Goal: Entertainment & Leisure: Consume media (video, audio)

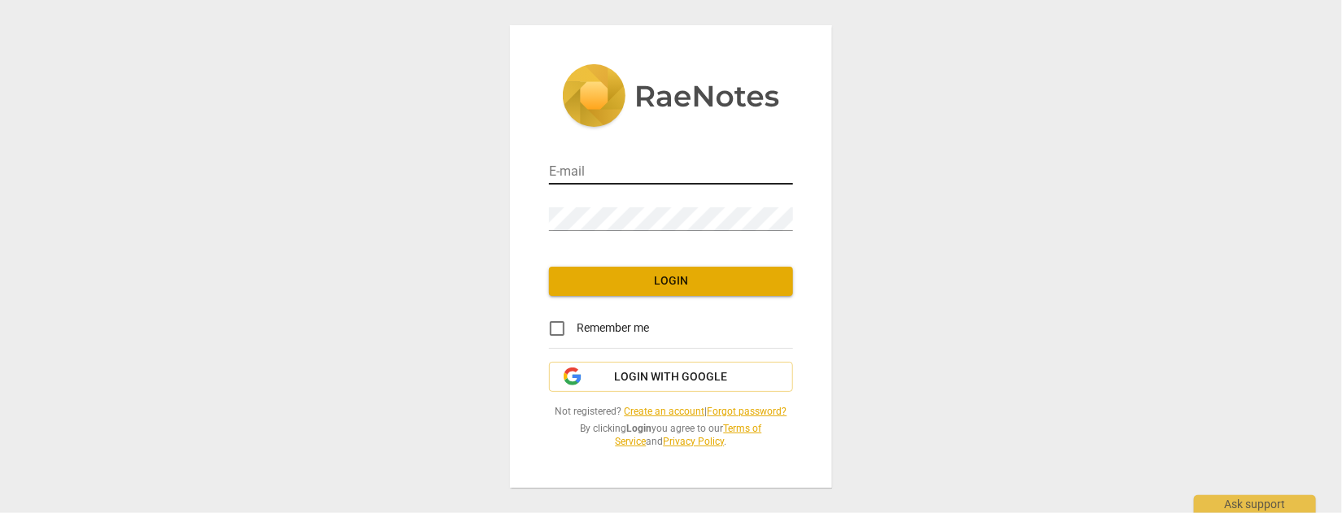
click at [646, 170] on input "email" at bounding box center [671, 173] width 244 height 24
click at [351, 230] on div "E-mail Password Login Remember me Login with Google Not registered? Create an a…" at bounding box center [671, 256] width 1342 height 513
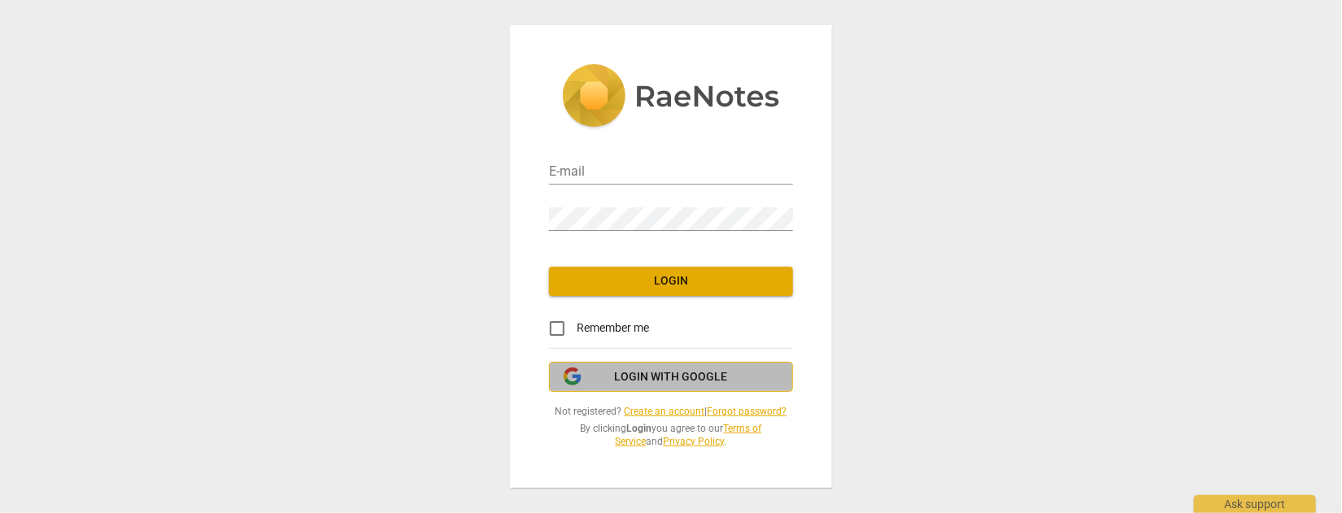
click at [635, 374] on span "Login with Google" at bounding box center [671, 377] width 113 height 16
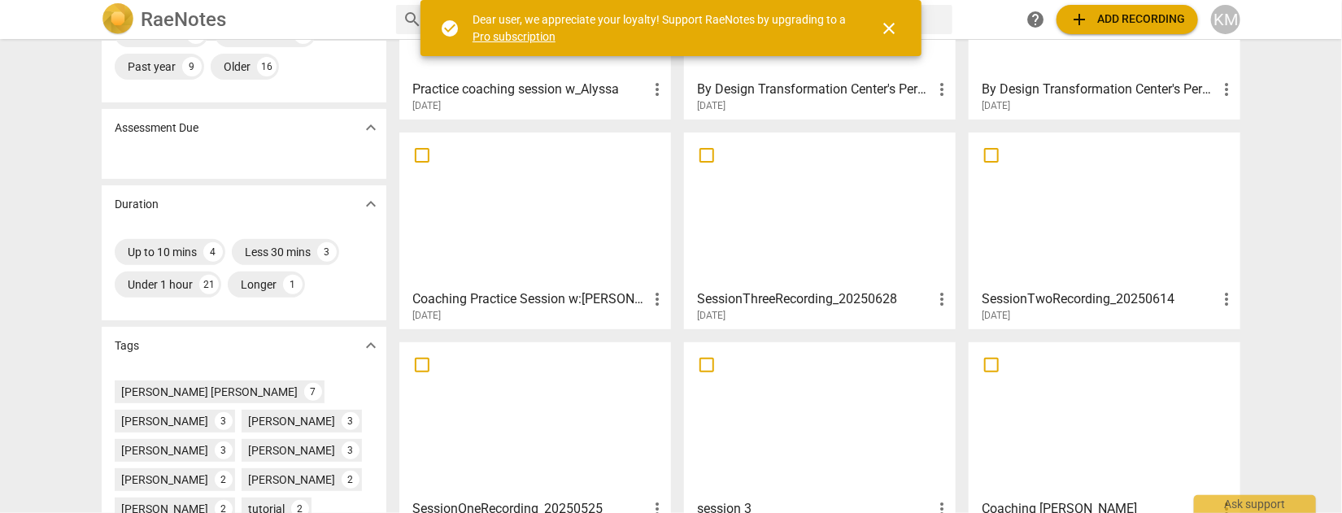
scroll to position [194, 0]
click at [539, 297] on h3 "Coaching Practice Session w:[PERSON_NAME] 2" at bounding box center [529, 299] width 235 height 20
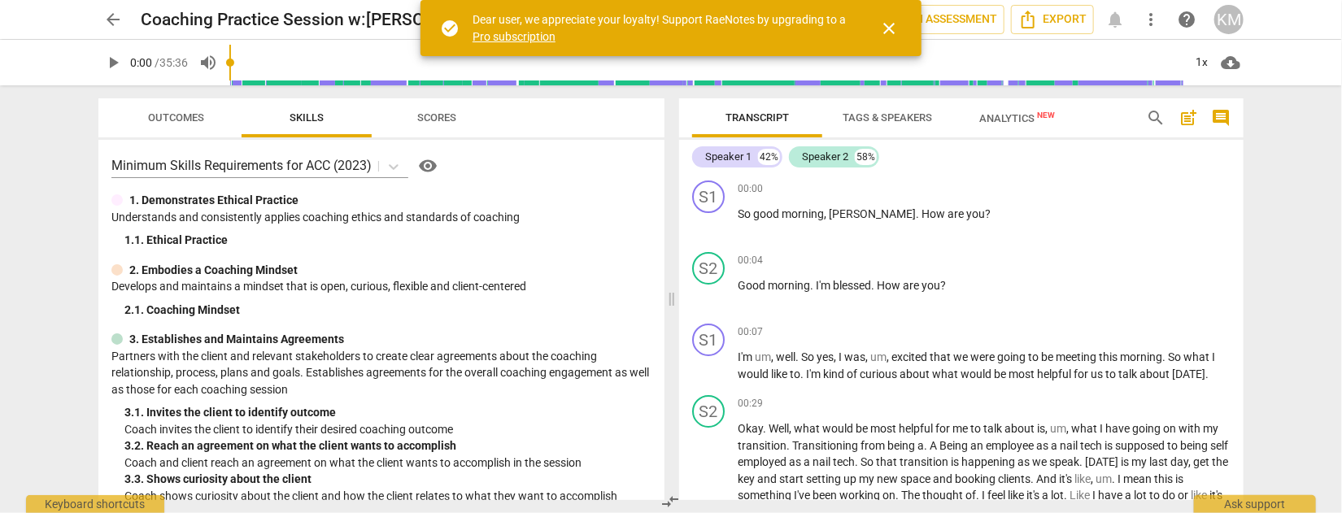
click at [884, 29] on span "close" at bounding box center [889, 29] width 20 height 20
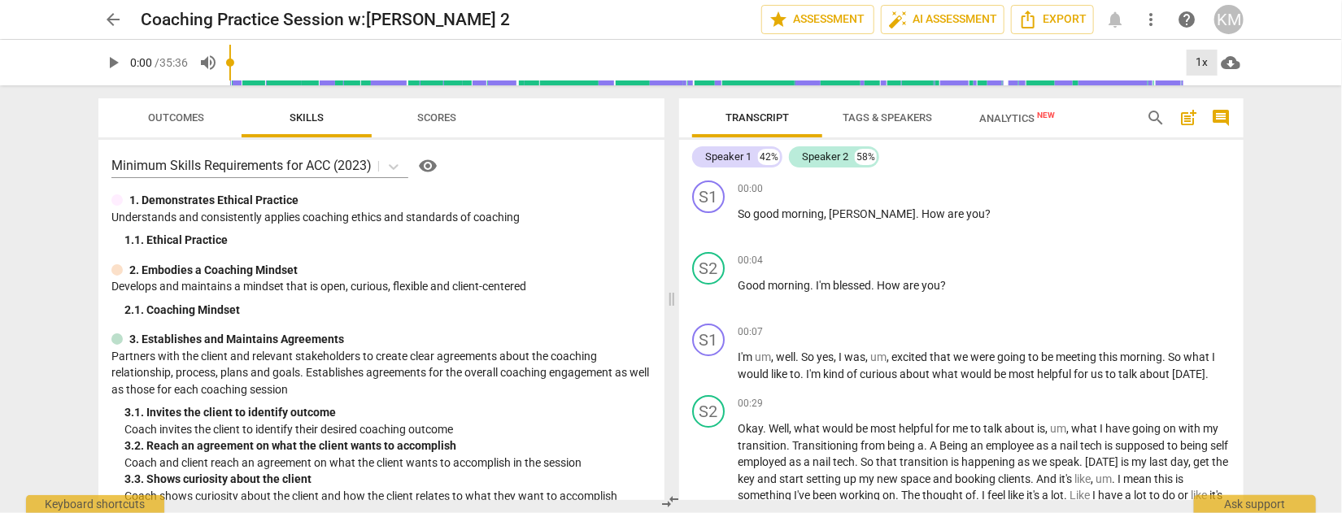
click at [1199, 62] on div "1x" at bounding box center [1202, 63] width 31 height 26
click at [1214, 188] on li "2x" at bounding box center [1214, 187] width 55 height 31
click at [108, 60] on span "play_arrow" at bounding box center [113, 63] width 20 height 20
type input "7"
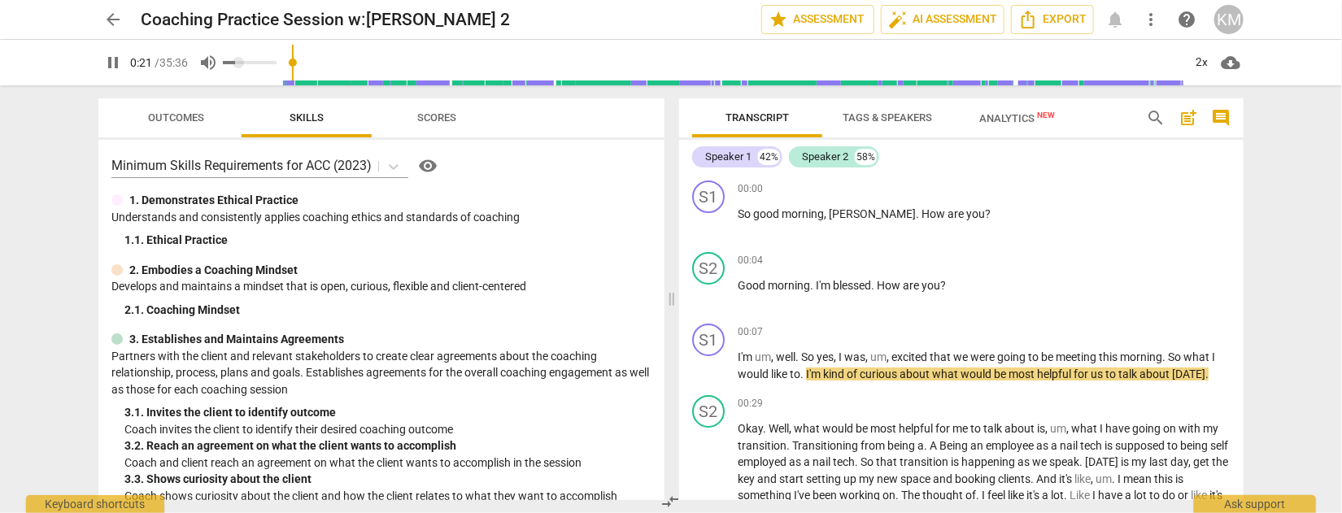
type input "22"
type input "0.34"
type input "22"
type input "0.36"
type input "22"
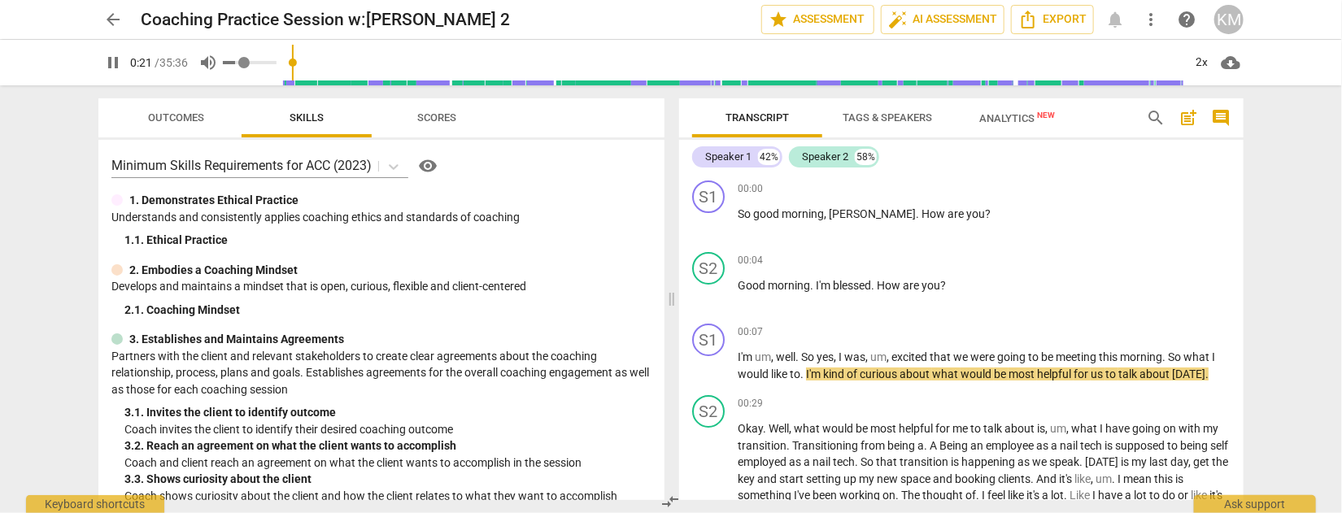
type input "0.37"
type input "22"
type input "0.39"
type input "22"
type input "0.59"
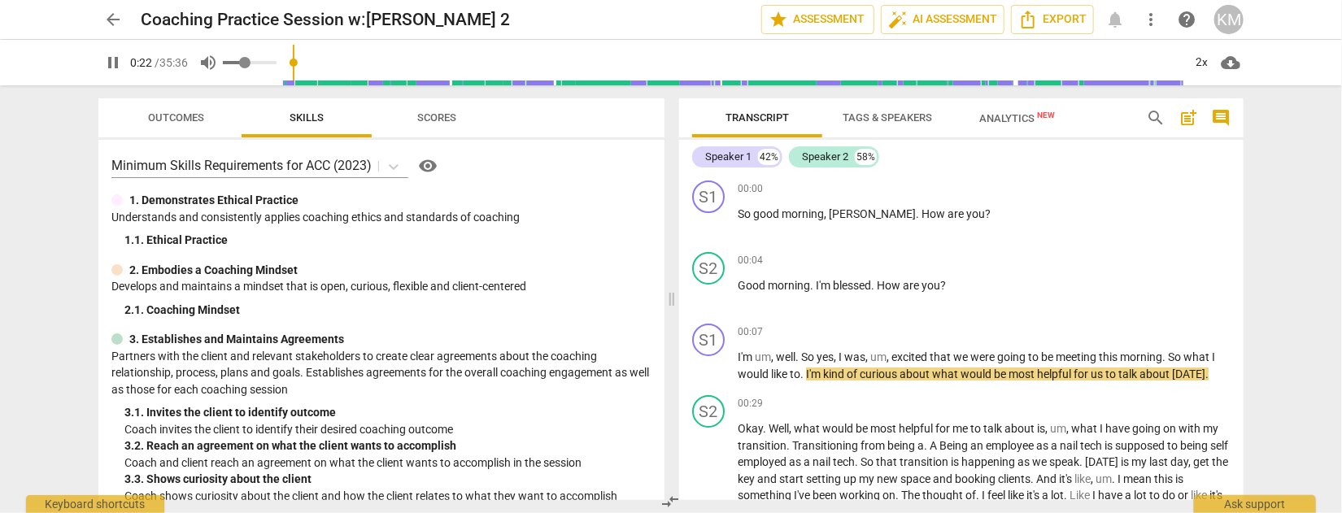
type input "22"
type input "0.62"
type input "23"
type input "0.69"
type input "23"
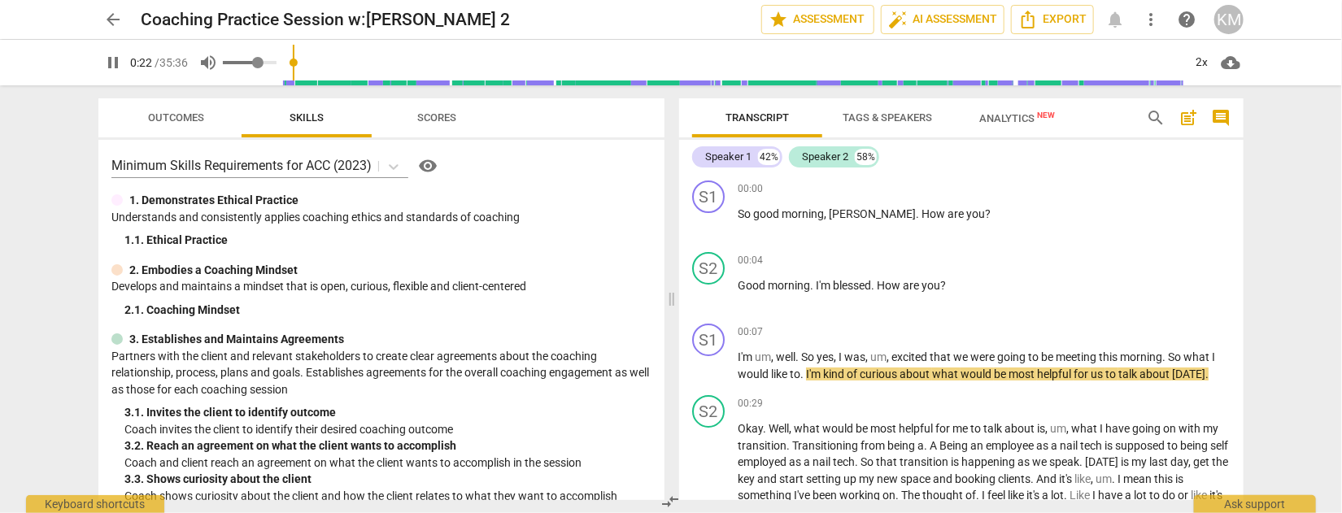
type input "0.7"
type input "23"
type input "0.72"
type input "24"
type input "0.75"
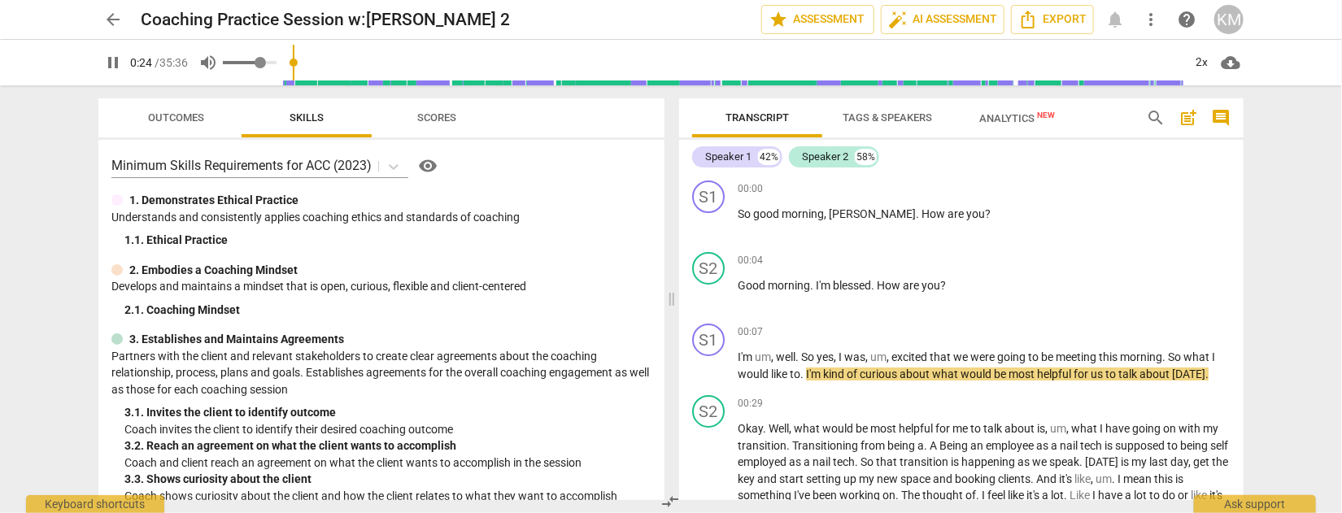
type input "25"
type input "0.73"
type input "25"
type input "0.72"
type input "26"
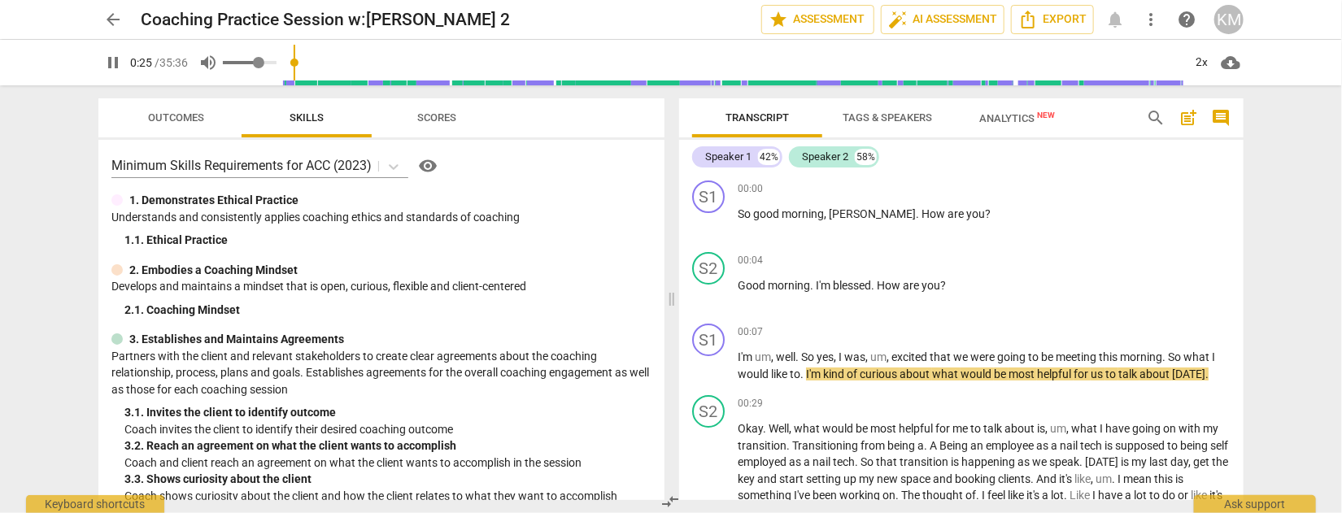
drag, startPoint x: 241, startPoint y: 65, endPoint x: 262, endPoint y: 65, distance: 21.2
type input "0.72"
click at [262, 64] on input "range" at bounding box center [250, 62] width 54 height 3
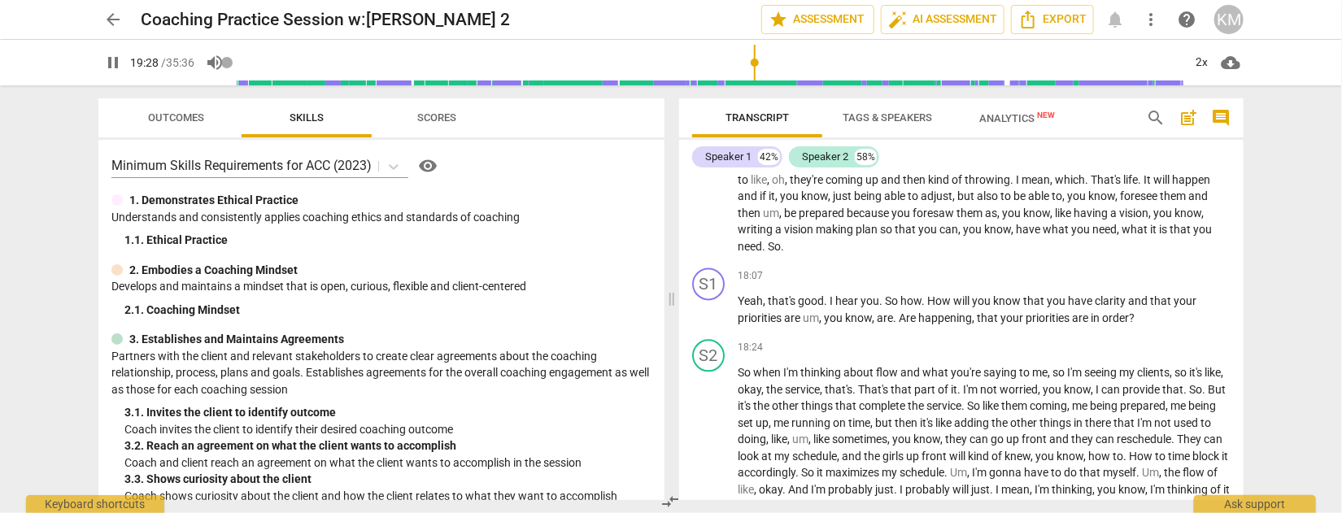
scroll to position [5027, 0]
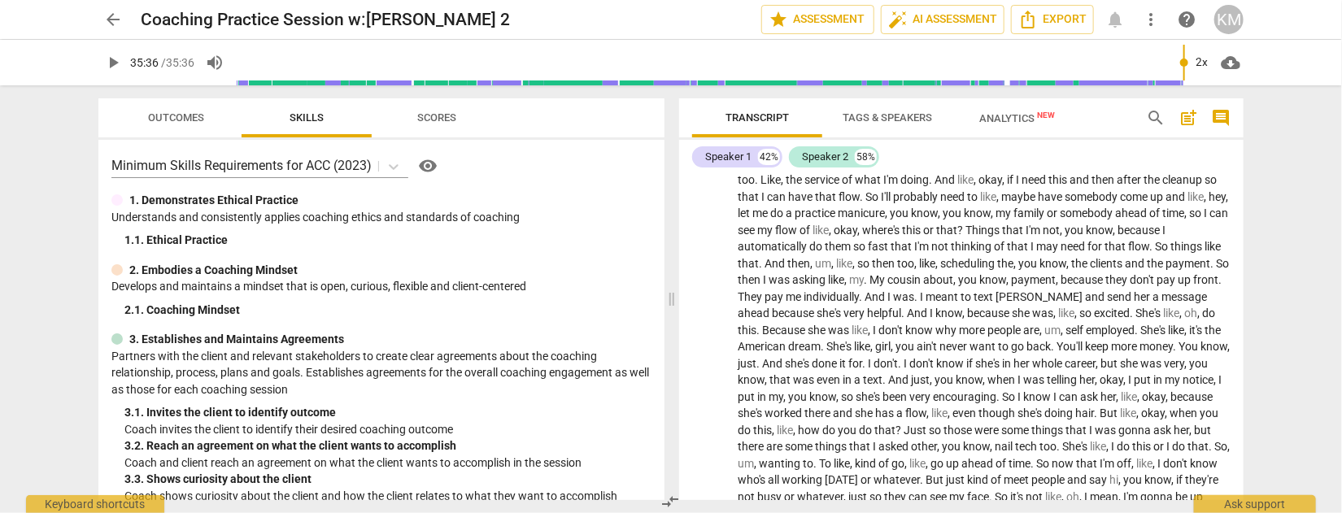
type input "2136"
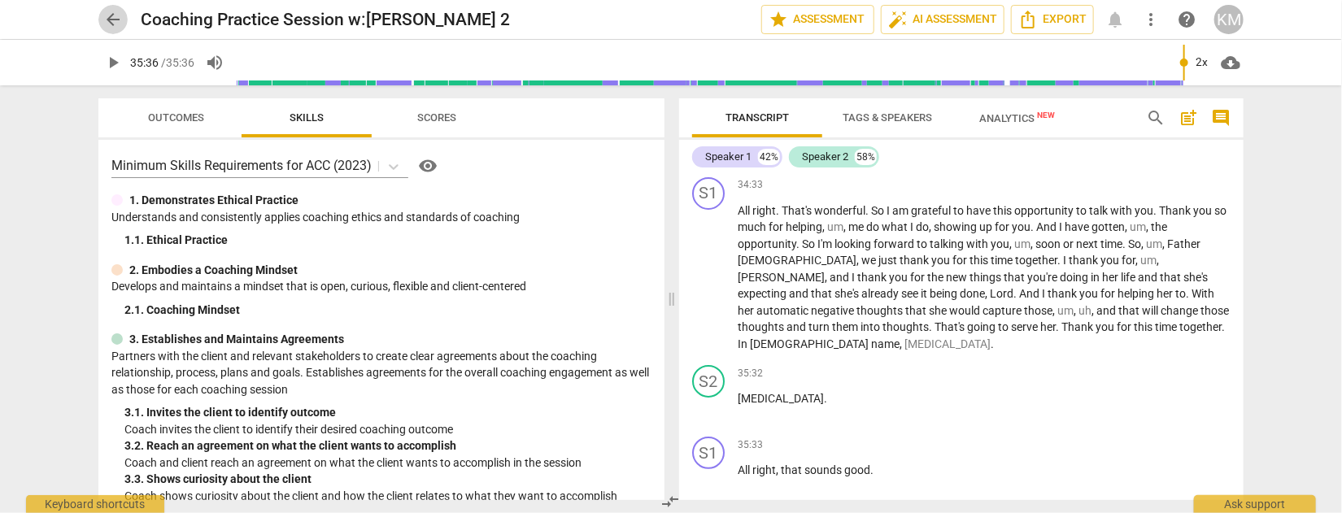
click at [113, 20] on span "arrow_back" at bounding box center [113, 20] width 20 height 20
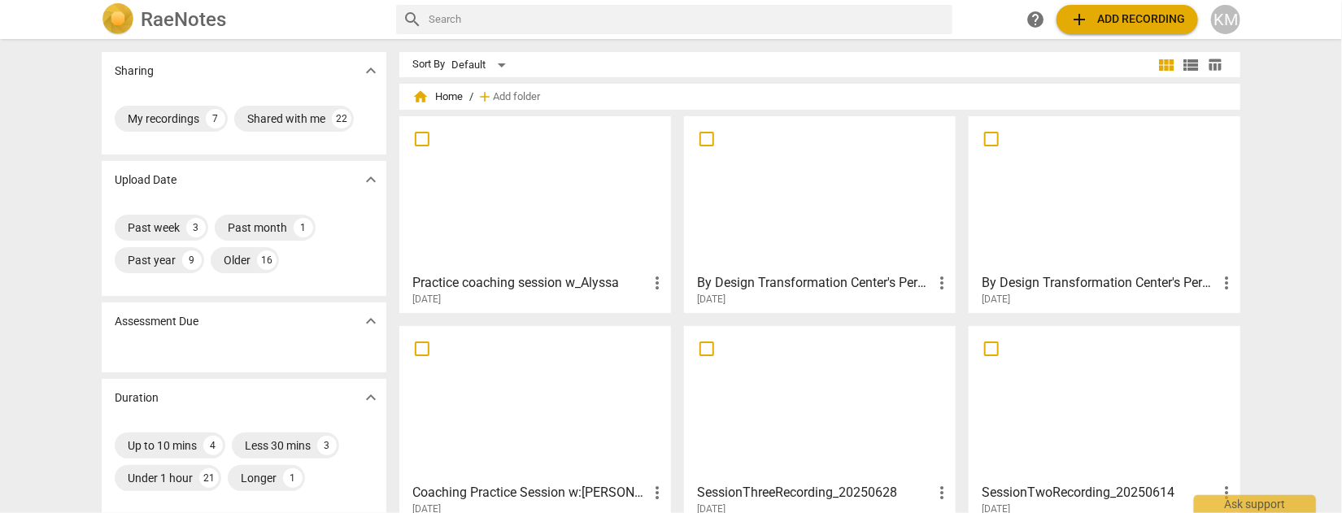
click at [536, 181] on div at bounding box center [535, 194] width 260 height 144
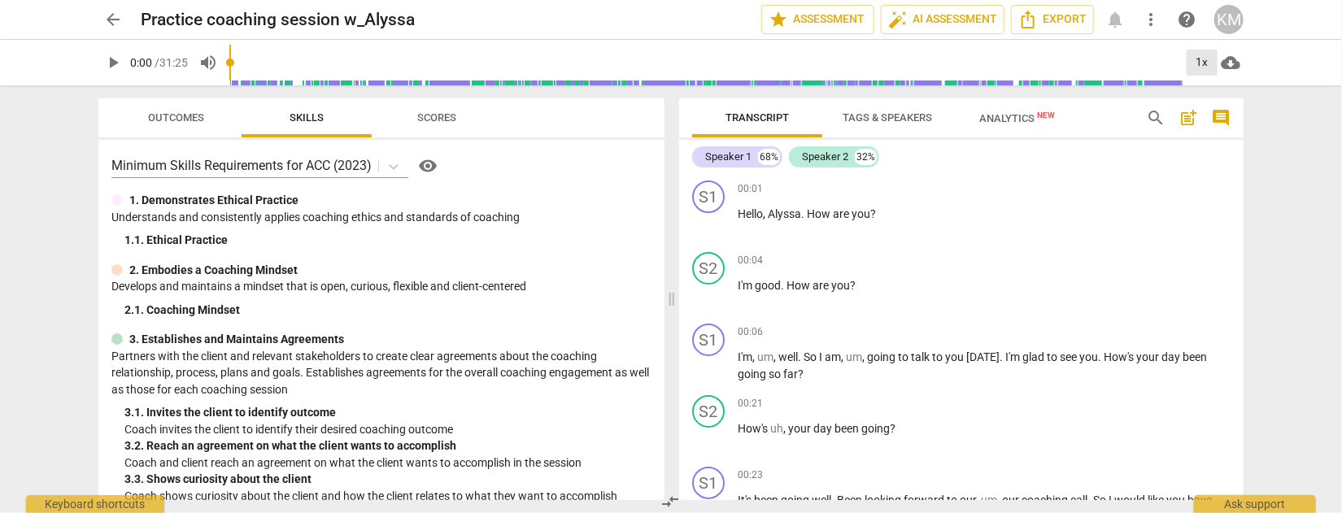
click at [1206, 66] on div "1x" at bounding box center [1202, 63] width 31 height 26
click at [1211, 182] on li "2x" at bounding box center [1214, 187] width 55 height 31
click at [109, 64] on span "play_arrow" at bounding box center [113, 63] width 20 height 20
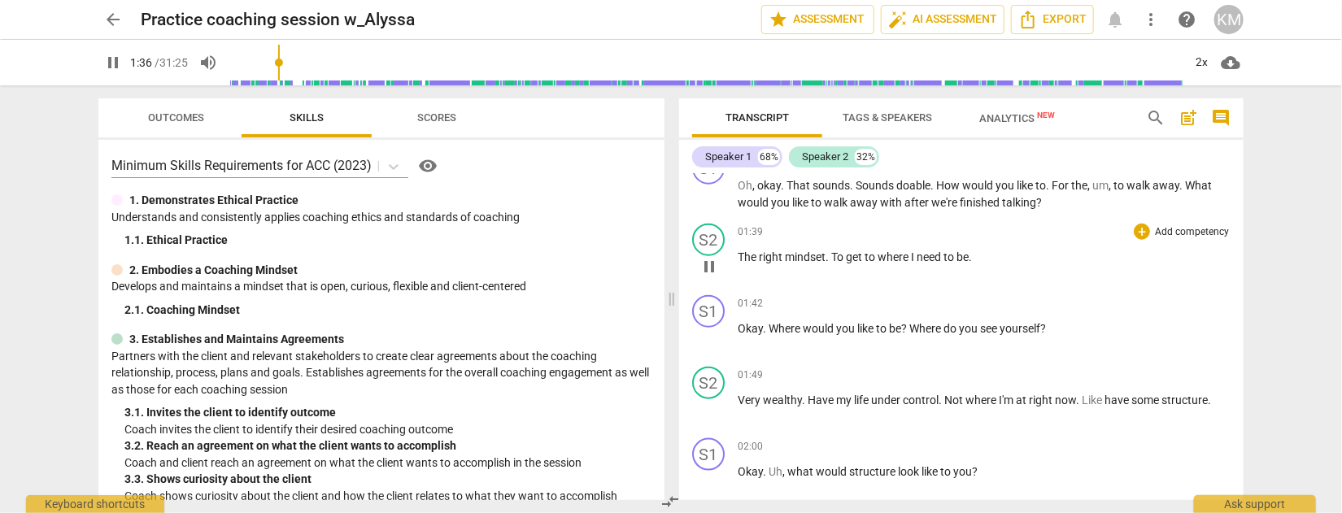
scroll to position [911, 0]
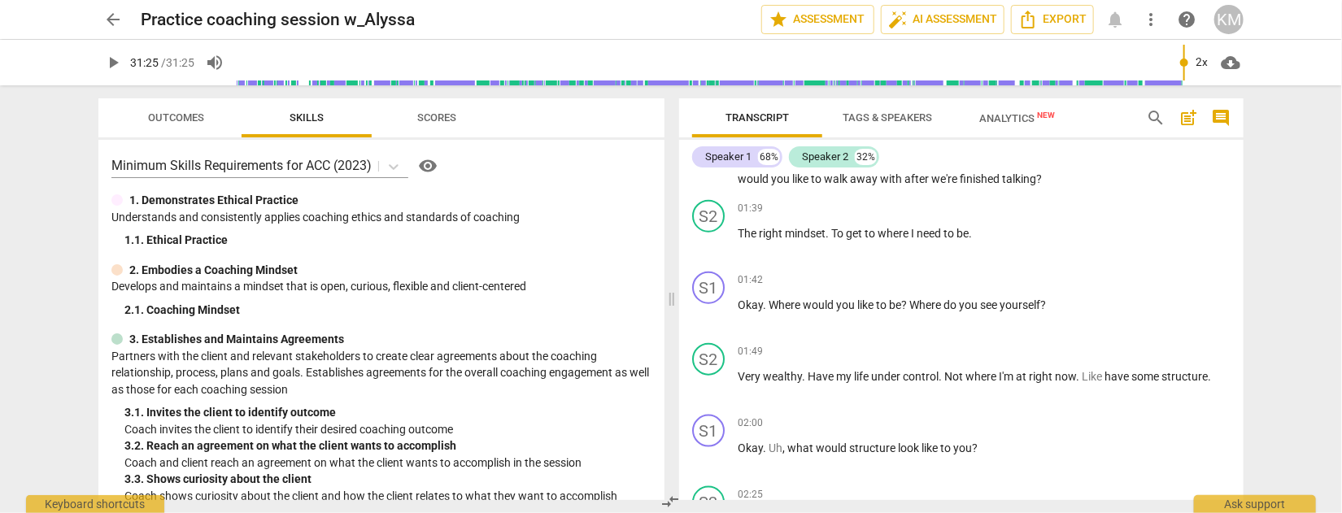
type input "1885"
click at [106, 20] on span "arrow_back" at bounding box center [113, 20] width 20 height 20
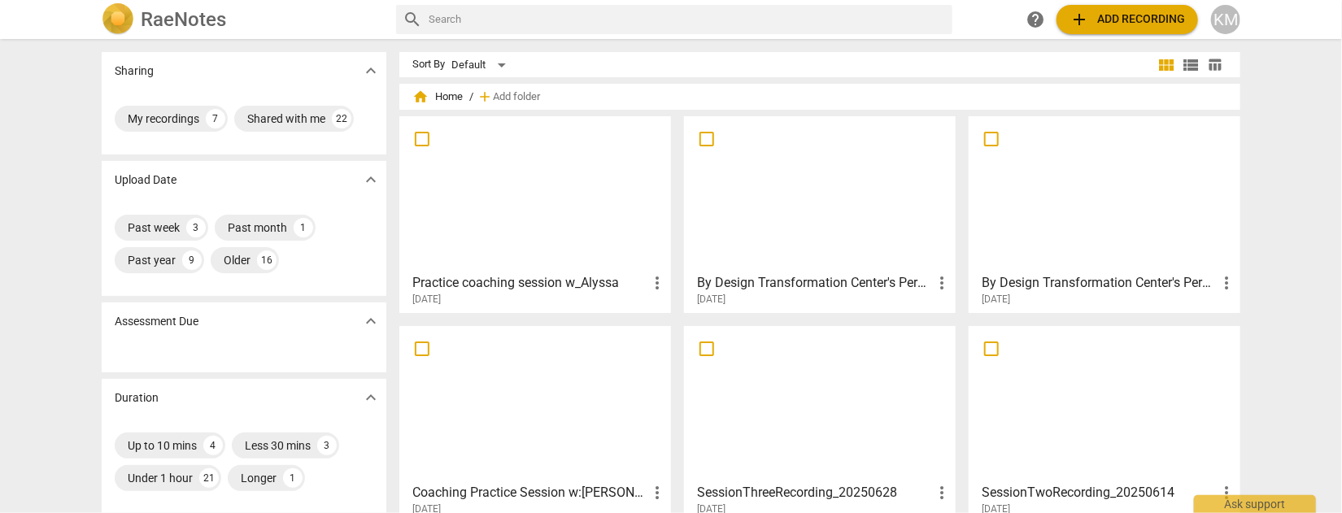
click at [802, 185] on div at bounding box center [820, 194] width 260 height 144
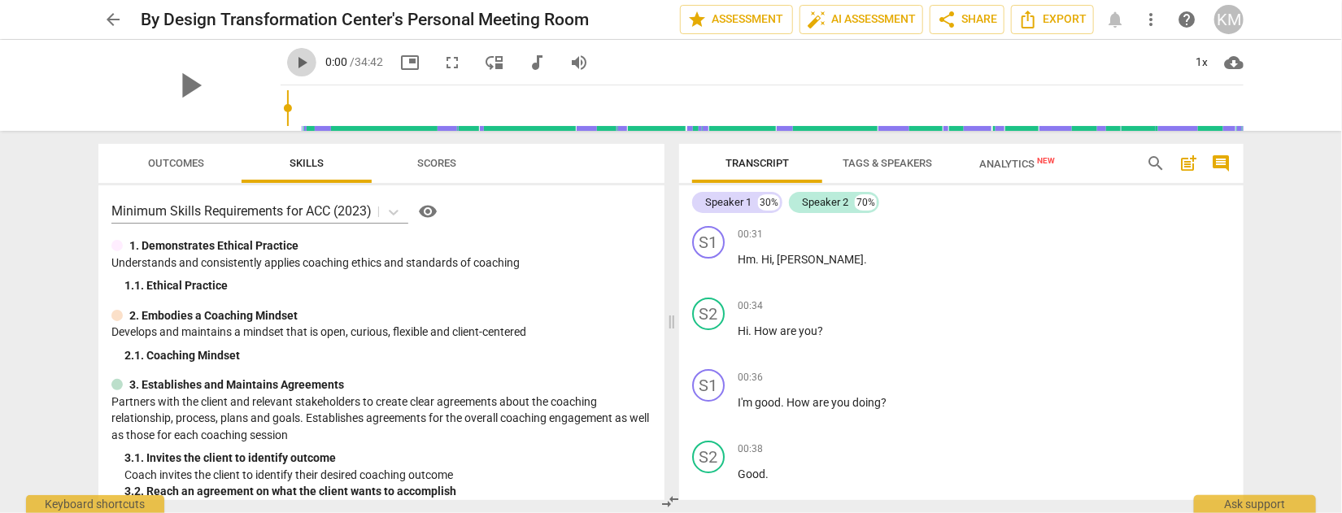
click at [292, 58] on span "play_arrow" at bounding box center [302, 63] width 20 height 20
click at [1198, 59] on div "1x" at bounding box center [1202, 63] width 31 height 26
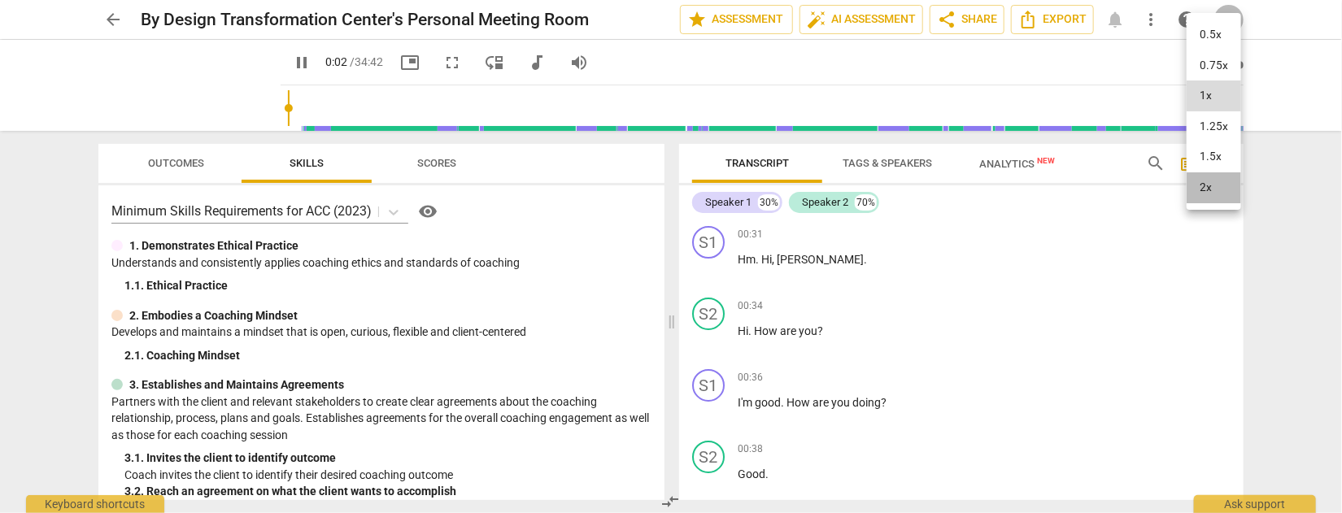
click at [1215, 182] on li "2x" at bounding box center [1214, 187] width 55 height 31
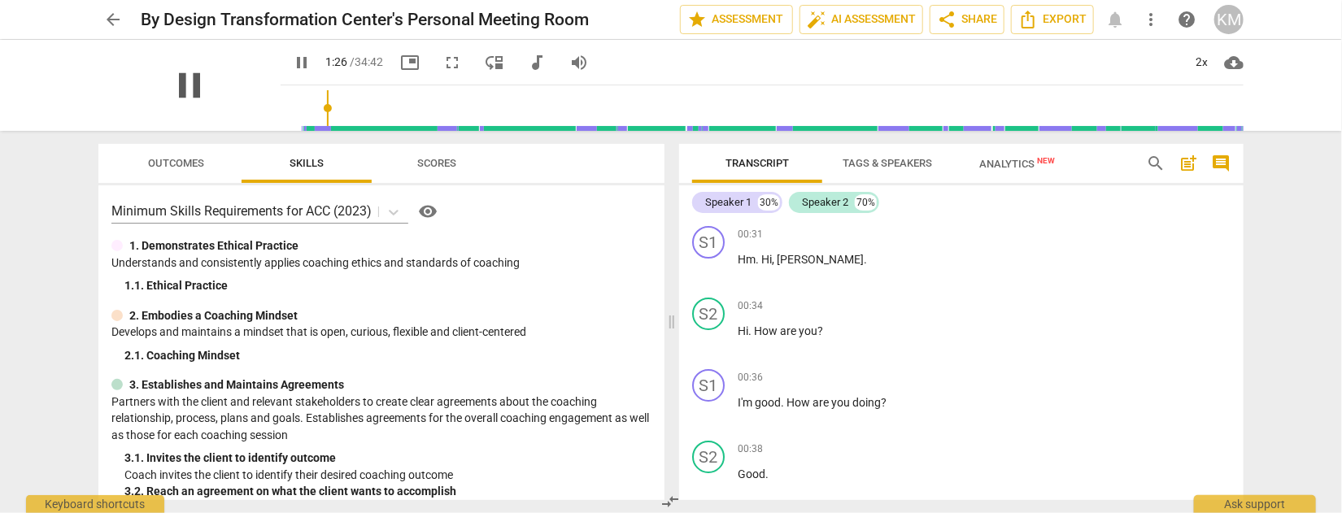
click at [182, 85] on span "pause" at bounding box center [189, 85] width 42 height 42
type input "87"
click at [111, 19] on span "arrow_back" at bounding box center [113, 20] width 20 height 20
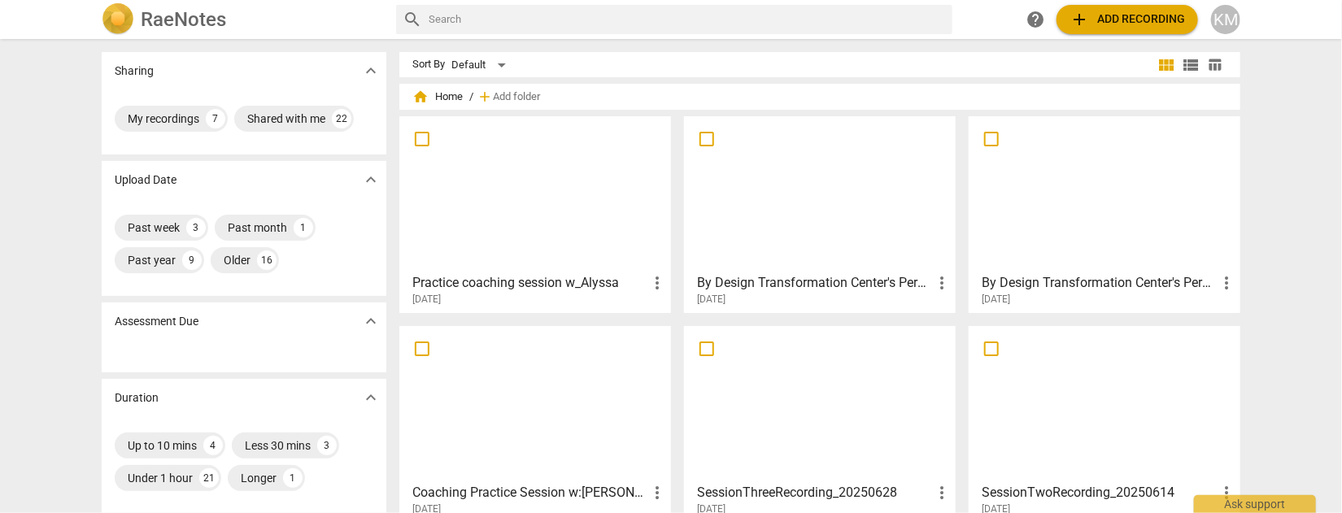
click at [1083, 224] on div at bounding box center [1105, 194] width 260 height 144
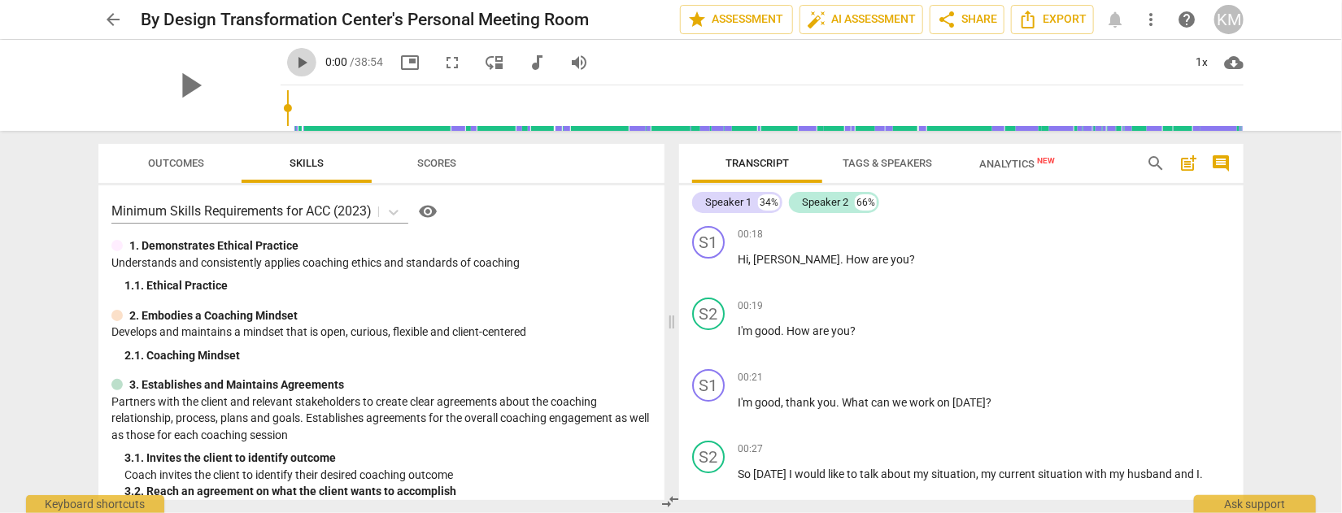
click at [292, 58] on span "play_arrow" at bounding box center [302, 63] width 20 height 20
click at [1210, 60] on div "1x" at bounding box center [1202, 63] width 31 height 26
click at [1209, 192] on li "2x" at bounding box center [1214, 187] width 55 height 31
click at [443, 59] on span "fullscreen" at bounding box center [453, 63] width 20 height 20
type input "1012"
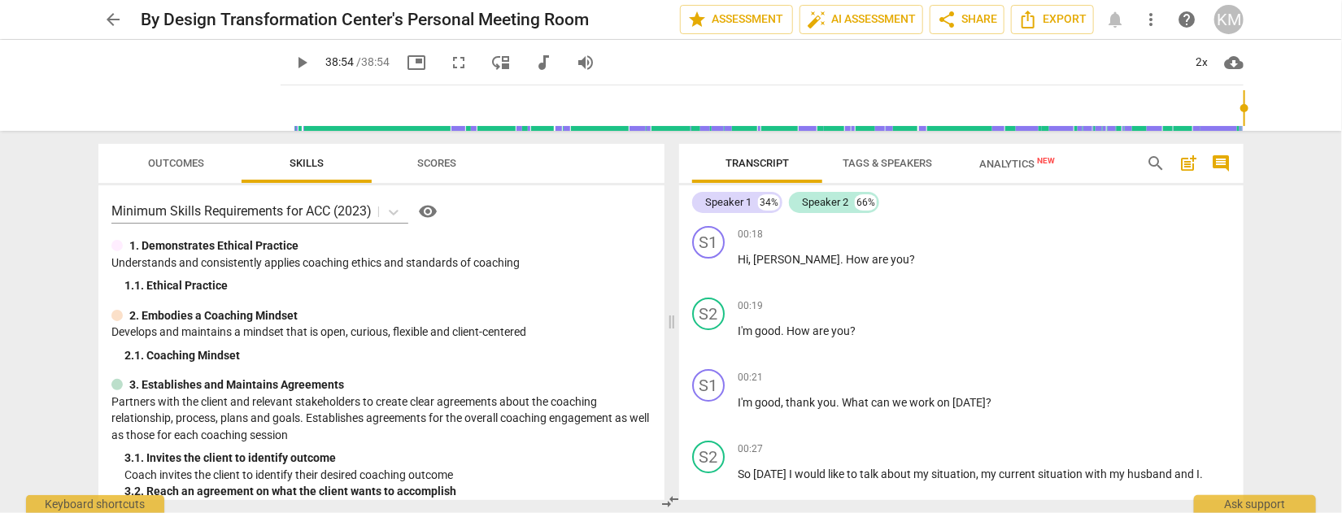
type input "2334"
click at [113, 20] on span "arrow_back" at bounding box center [113, 20] width 20 height 20
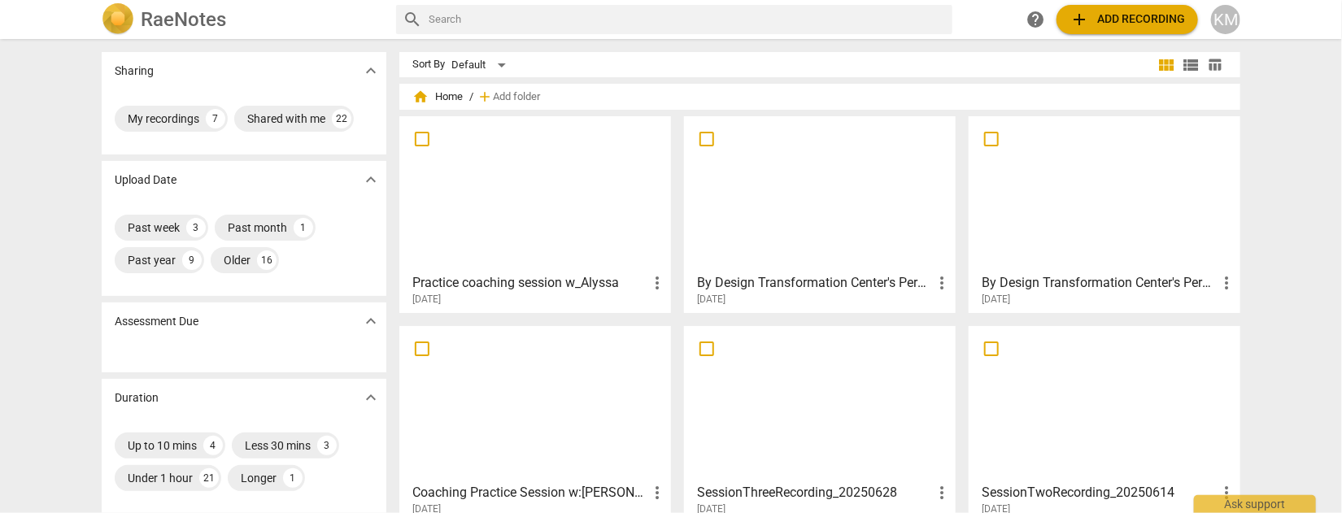
click at [791, 181] on div at bounding box center [820, 194] width 260 height 144
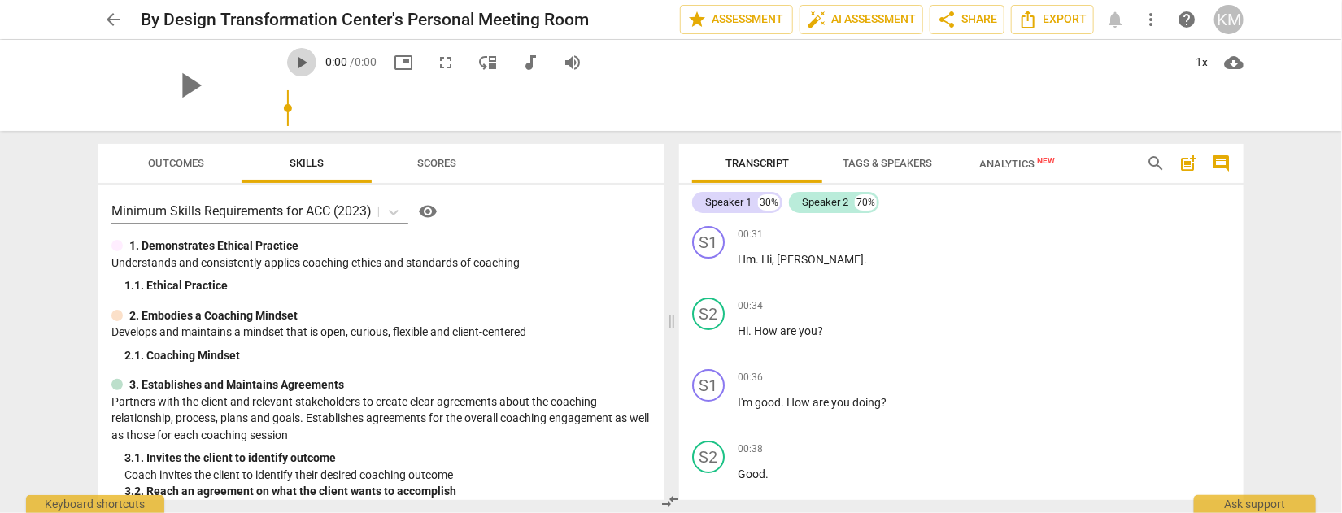
click at [305, 65] on span "play_arrow" at bounding box center [302, 63] width 20 height 20
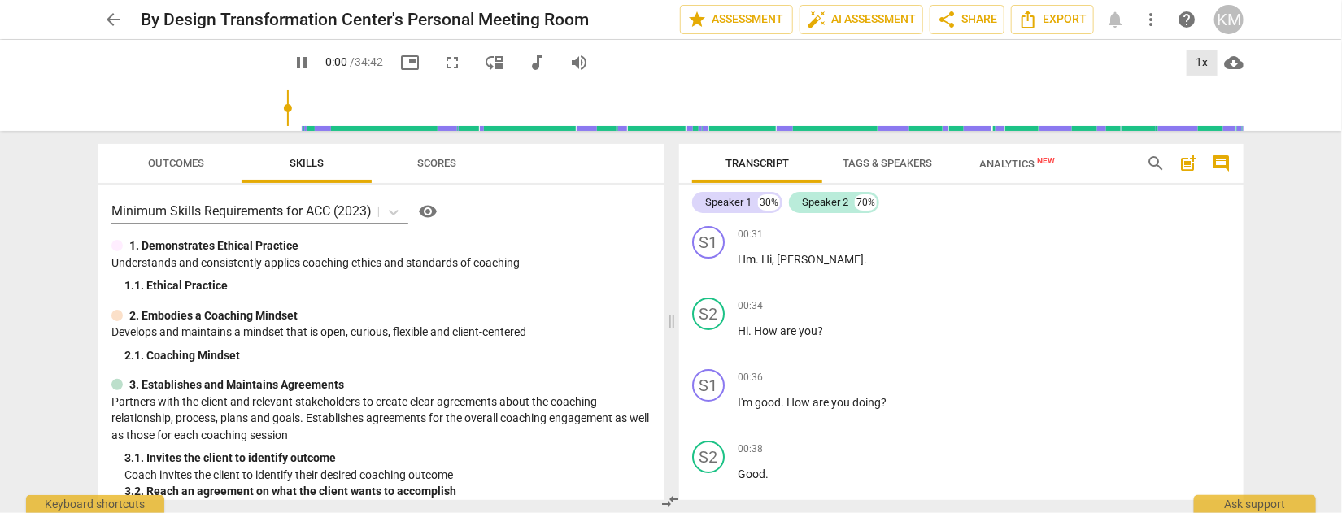
click at [1206, 63] on div "1x" at bounding box center [1202, 63] width 31 height 26
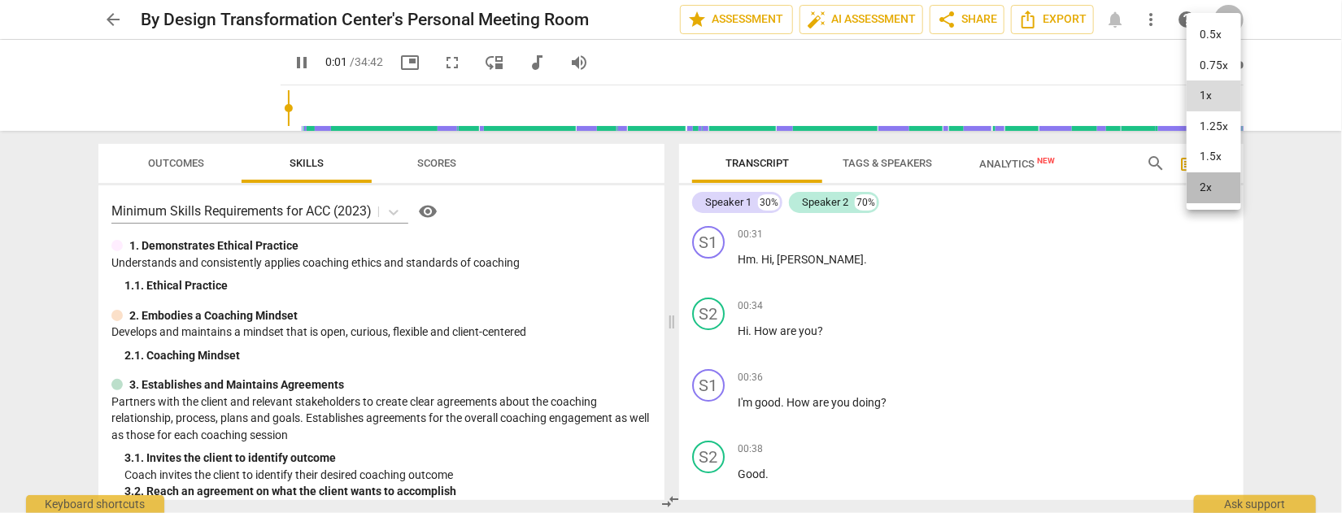
click at [1203, 184] on li "2x" at bounding box center [1214, 187] width 55 height 31
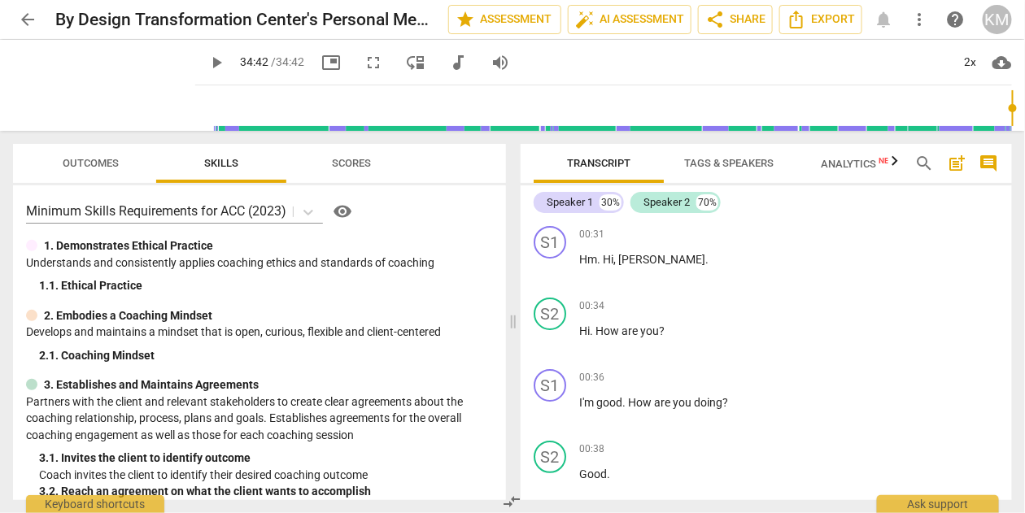
type input "2082"
